Goal: Navigation & Orientation: Go to known website

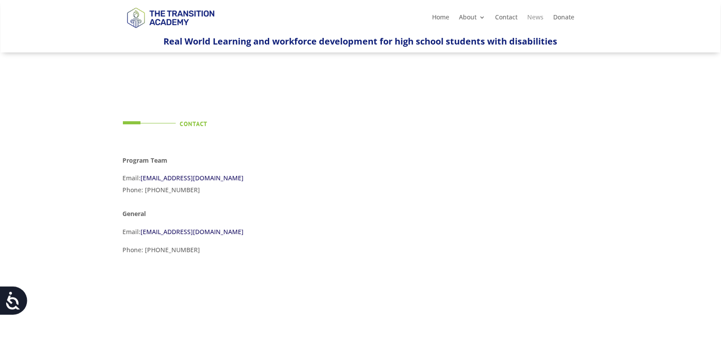
click at [533, 16] on link "News" at bounding box center [536, 19] width 16 height 10
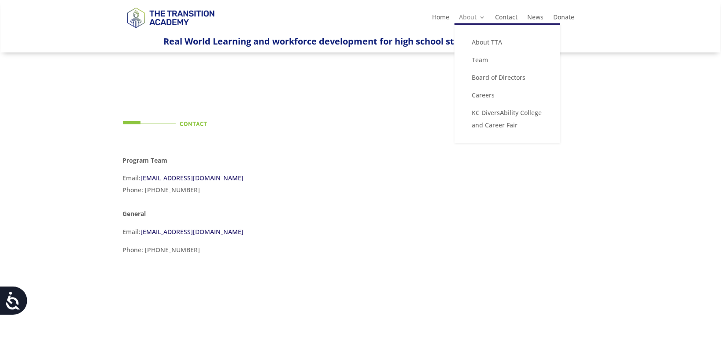
click at [470, 18] on link "About" at bounding box center [472, 19] width 26 height 10
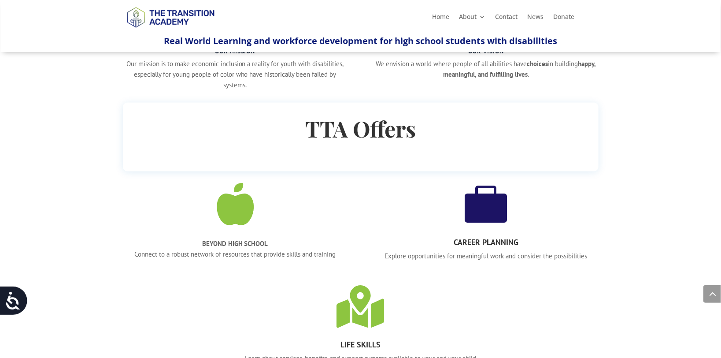
scroll to position [837, 0]
